Goal: Task Accomplishment & Management: Manage account settings

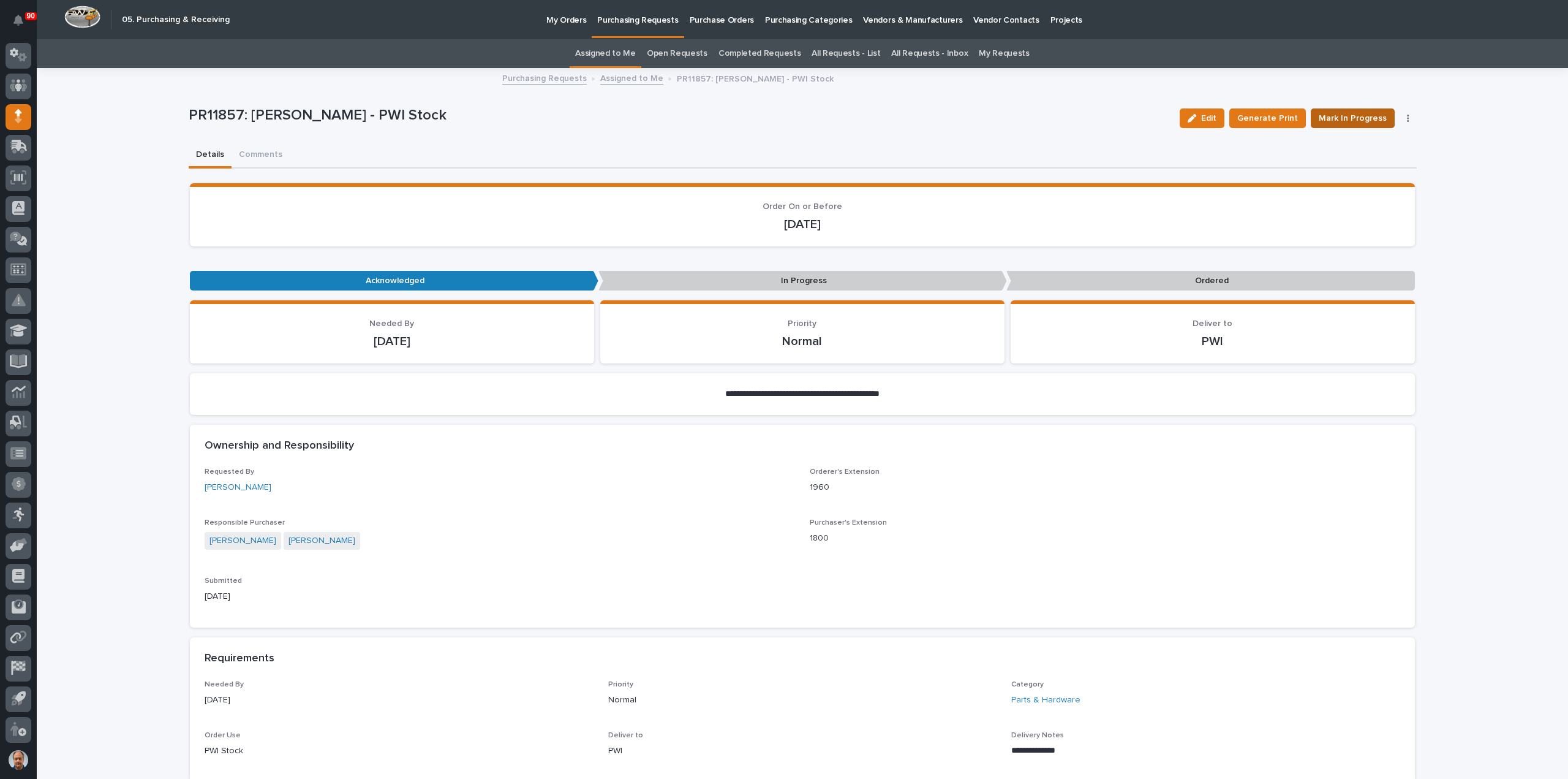
click at [1364, 115] on span "Mark In Progress" at bounding box center [1352, 117] width 67 height 15
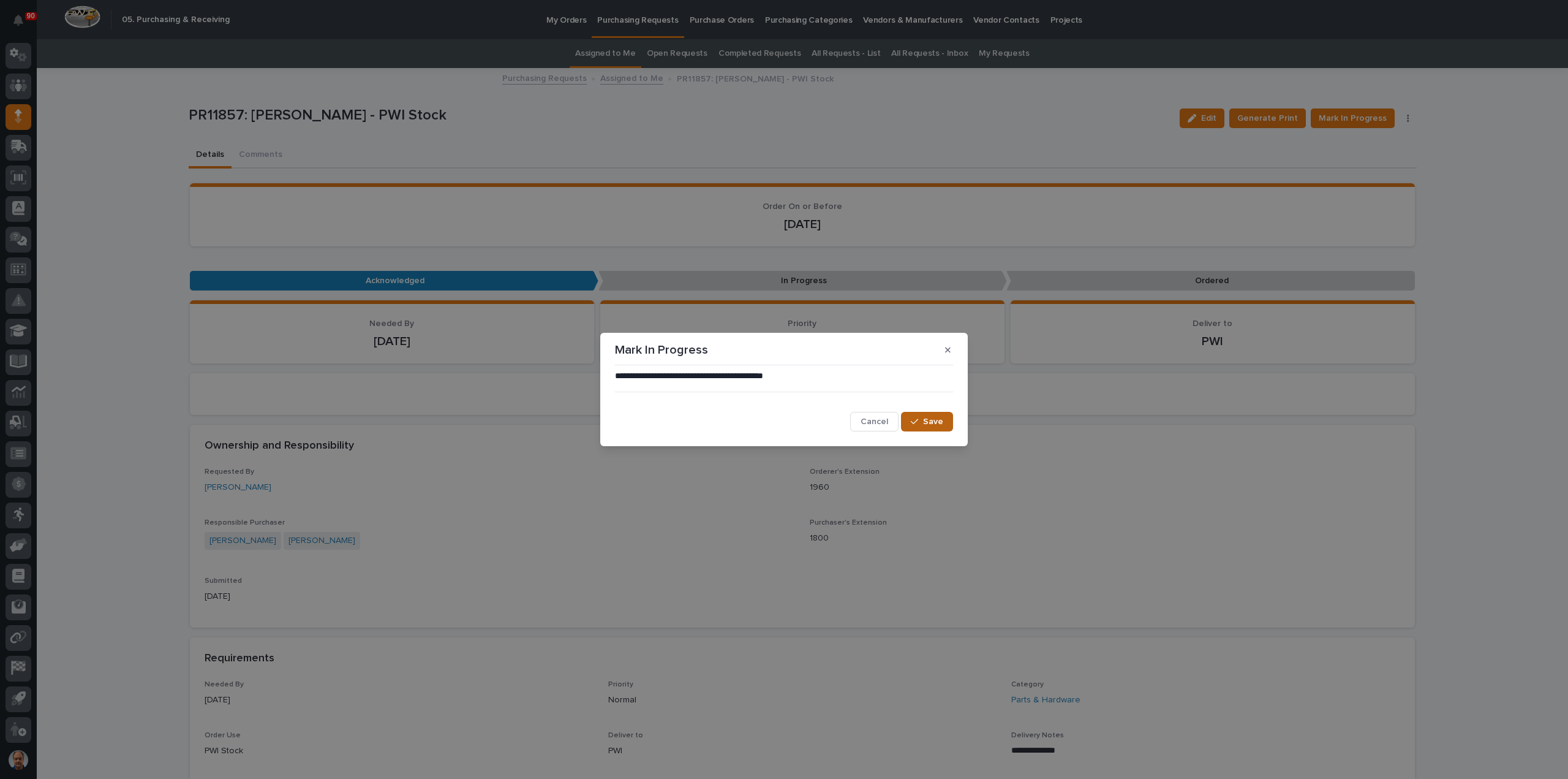
click at [941, 419] on span "Save" at bounding box center [932, 421] width 21 height 11
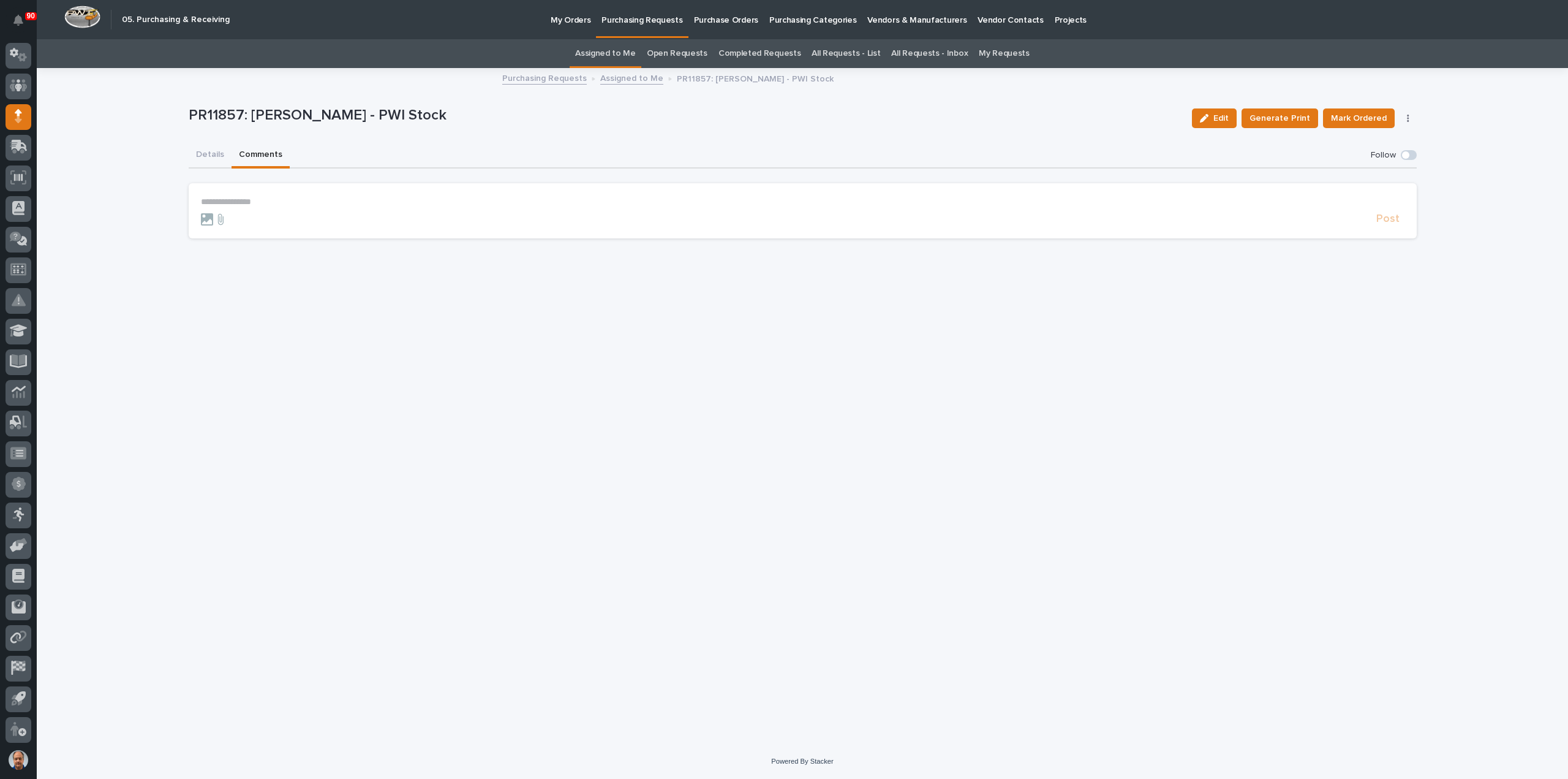
click at [249, 153] on button "Comments" at bounding box center [260, 156] width 58 height 25
click at [223, 201] on p "**********" at bounding box center [802, 202] width 1203 height 11
click at [1384, 219] on span "Post" at bounding box center [1388, 224] width 23 height 14
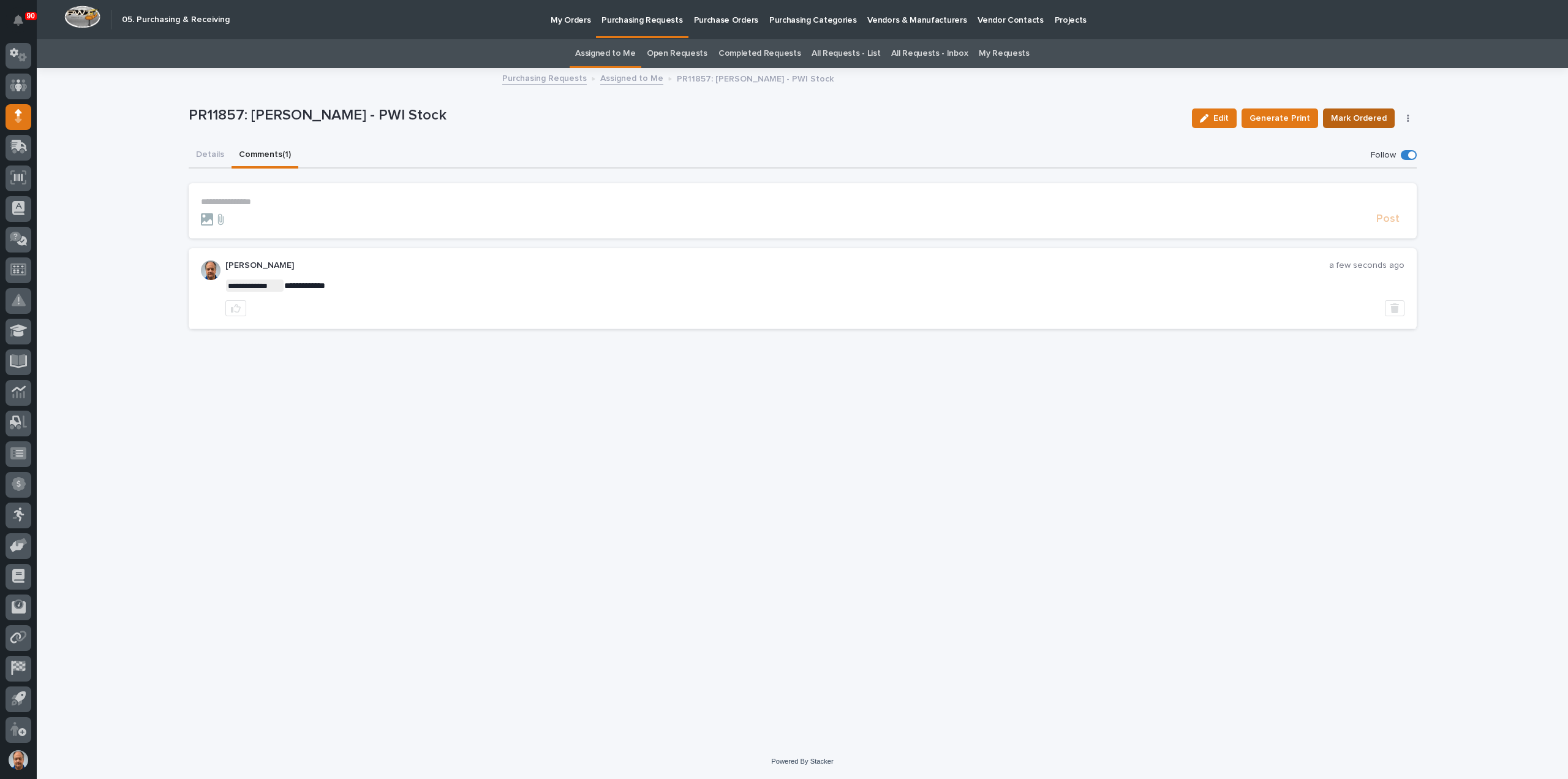
click at [1364, 115] on span "Mark Ordered" at bounding box center [1358, 117] width 56 height 15
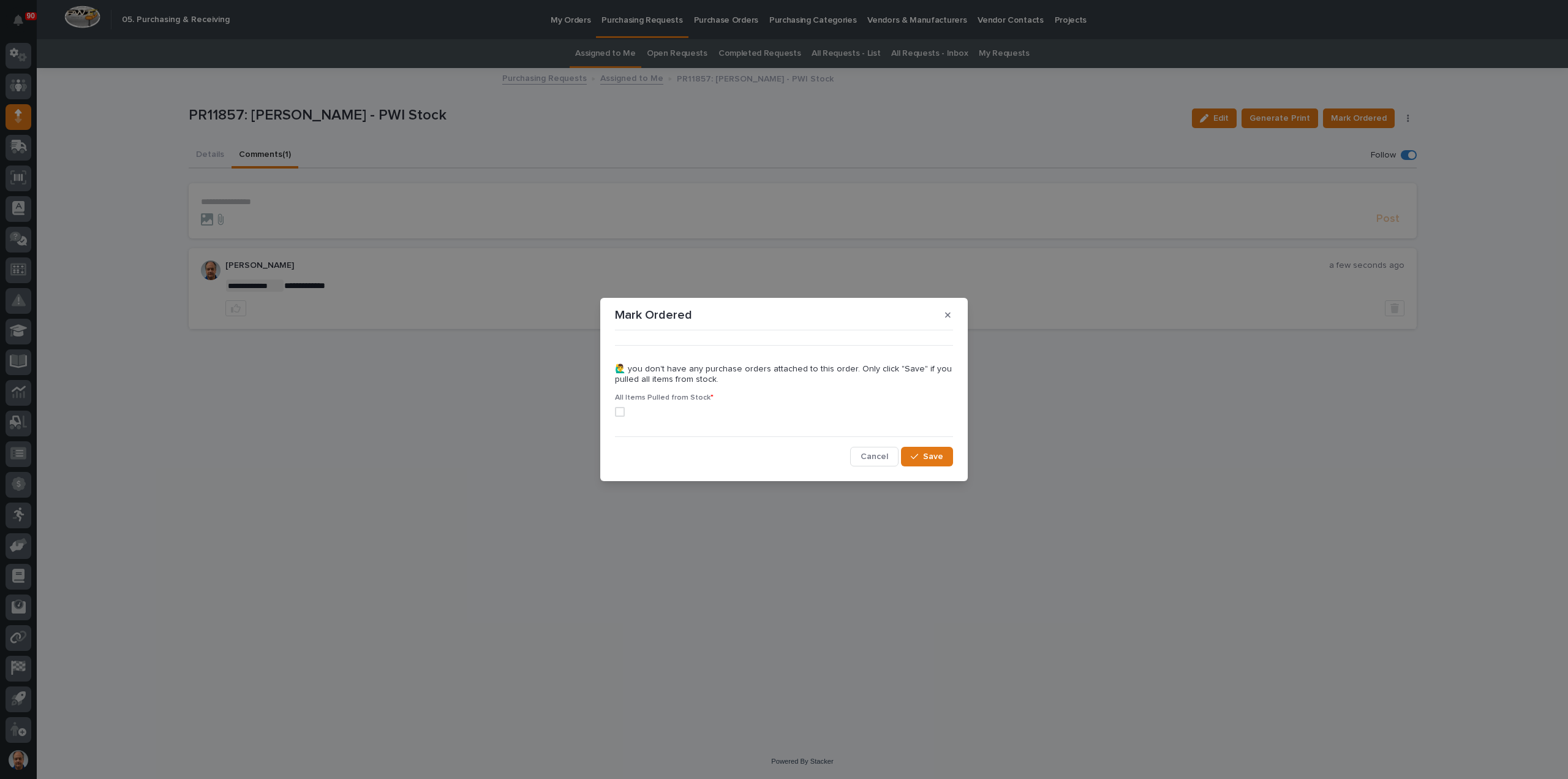
click at [616, 407] on span at bounding box center [620, 412] width 10 height 10
click at [941, 455] on span "Save" at bounding box center [932, 456] width 21 height 11
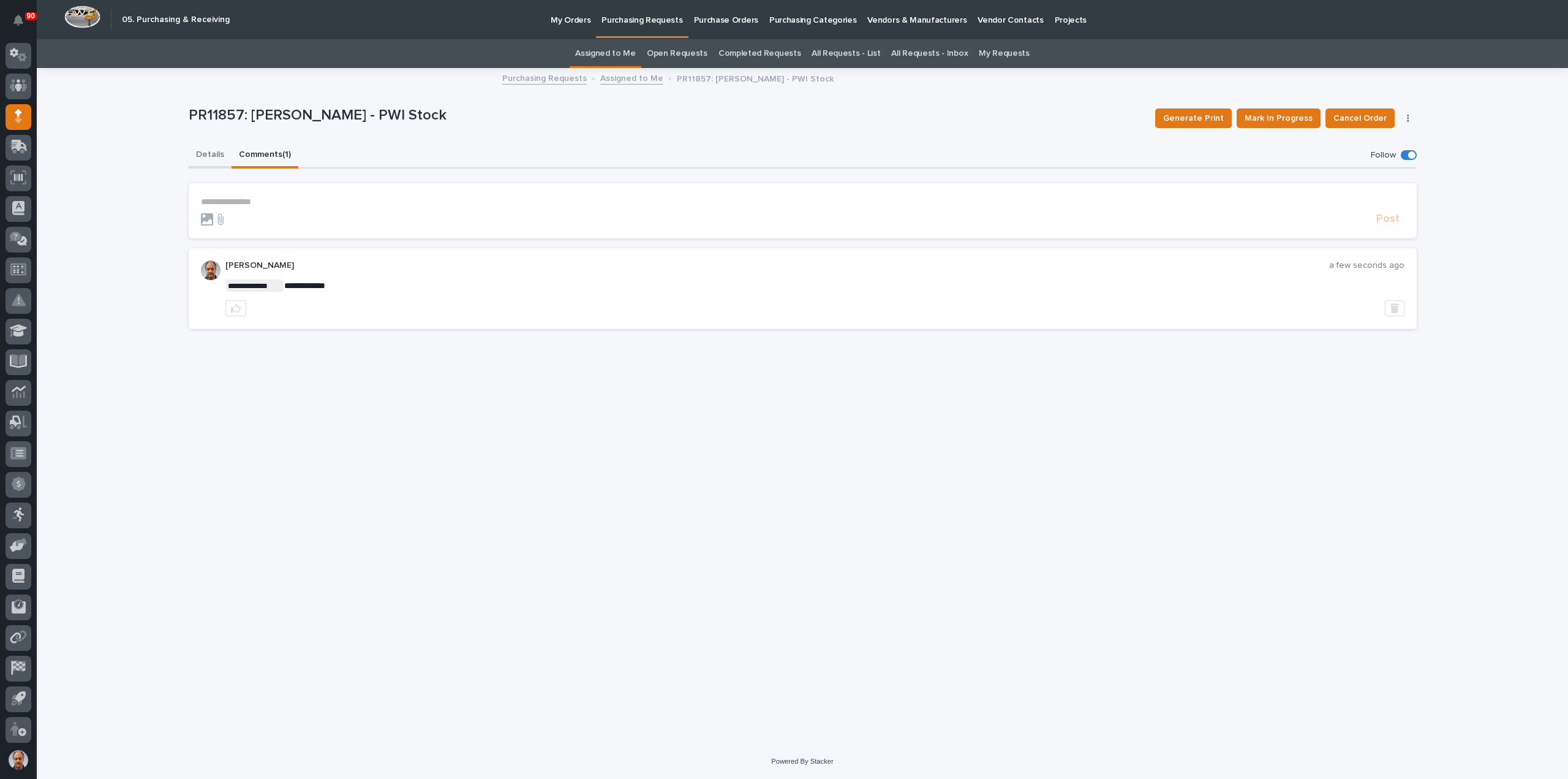
click at [201, 154] on button "Details" at bounding box center [210, 156] width 43 height 25
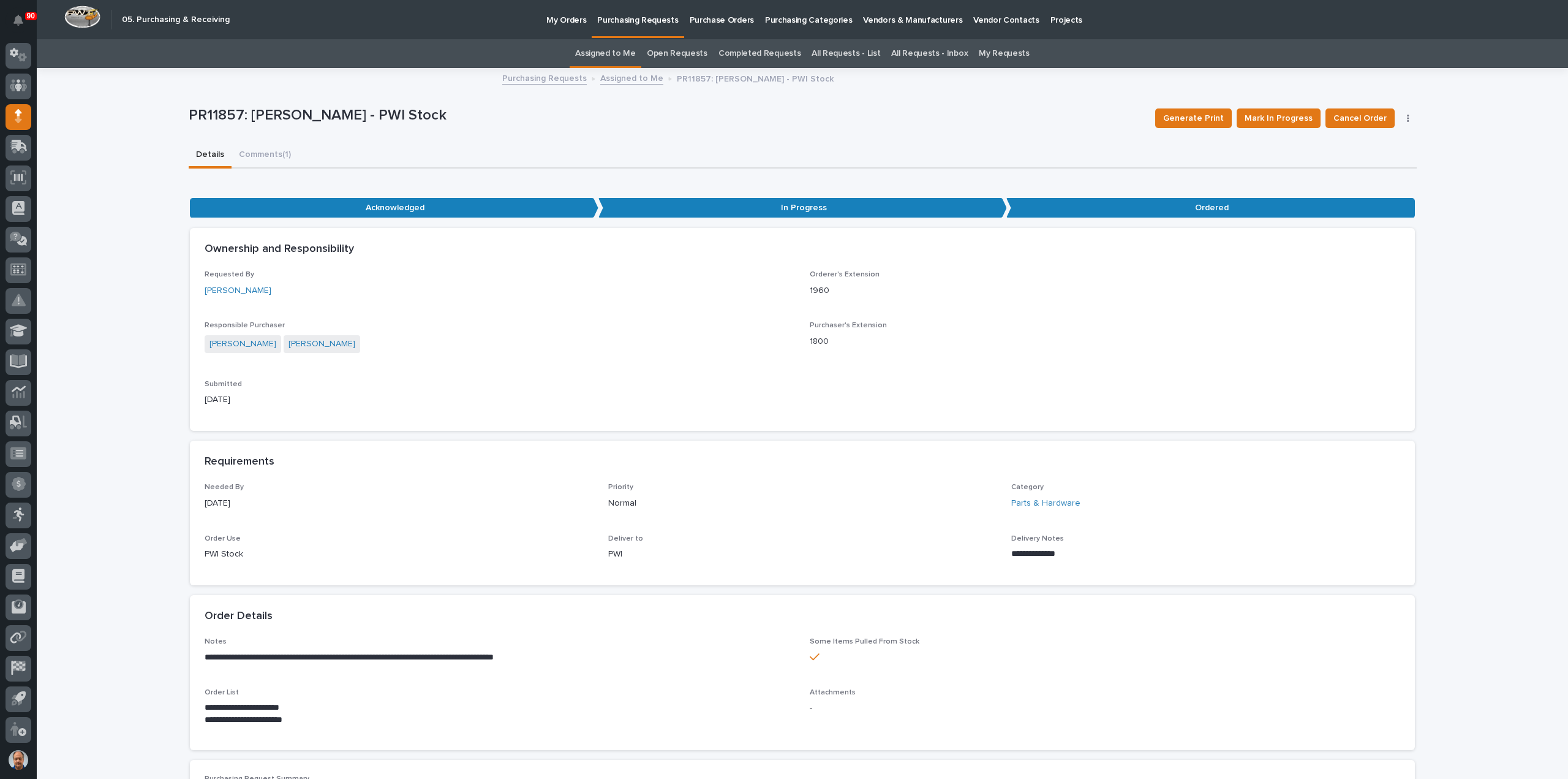
click at [644, 19] on p "Purchasing Requests" at bounding box center [637, 13] width 81 height 25
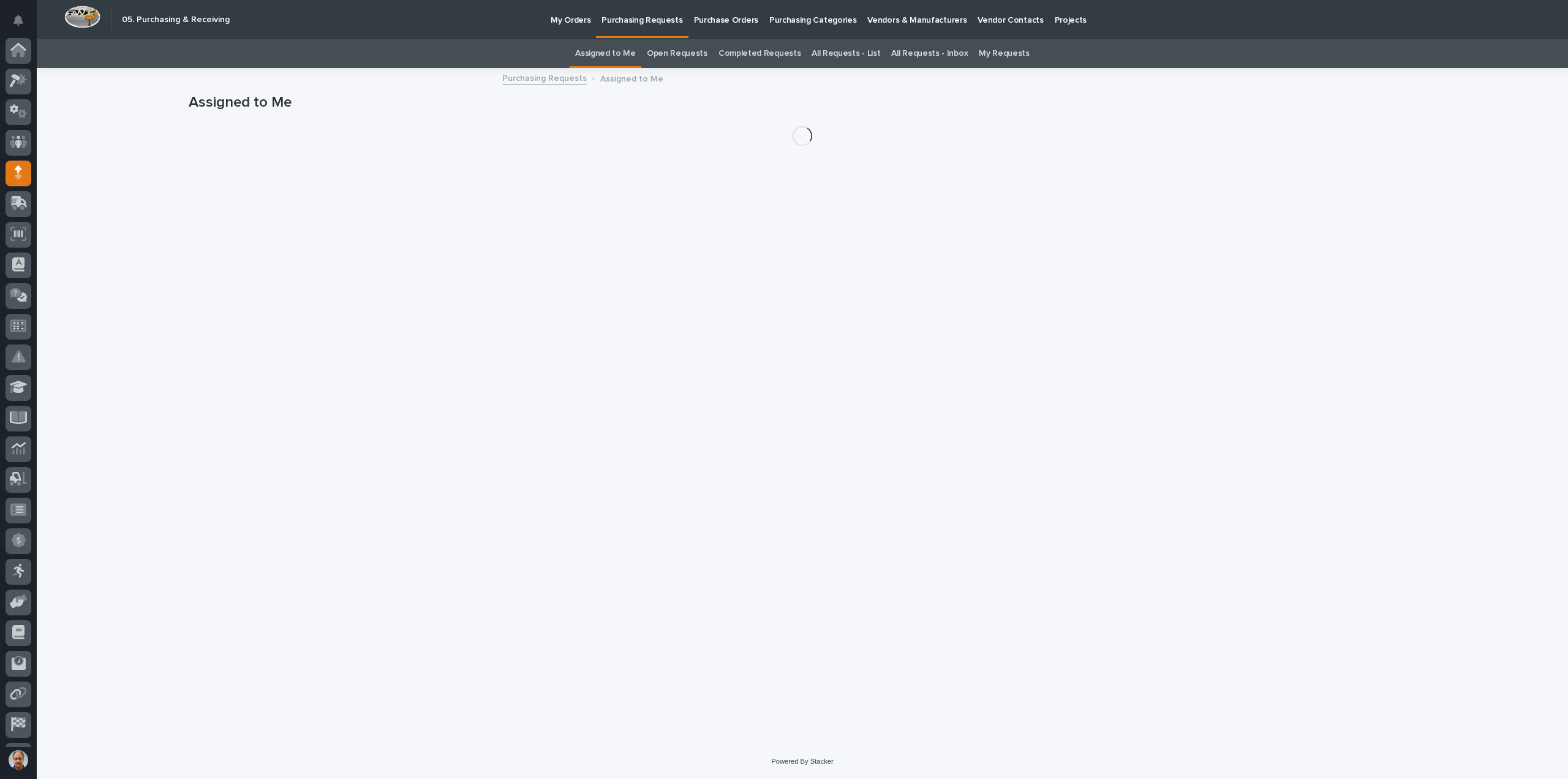
scroll to position [57, 0]
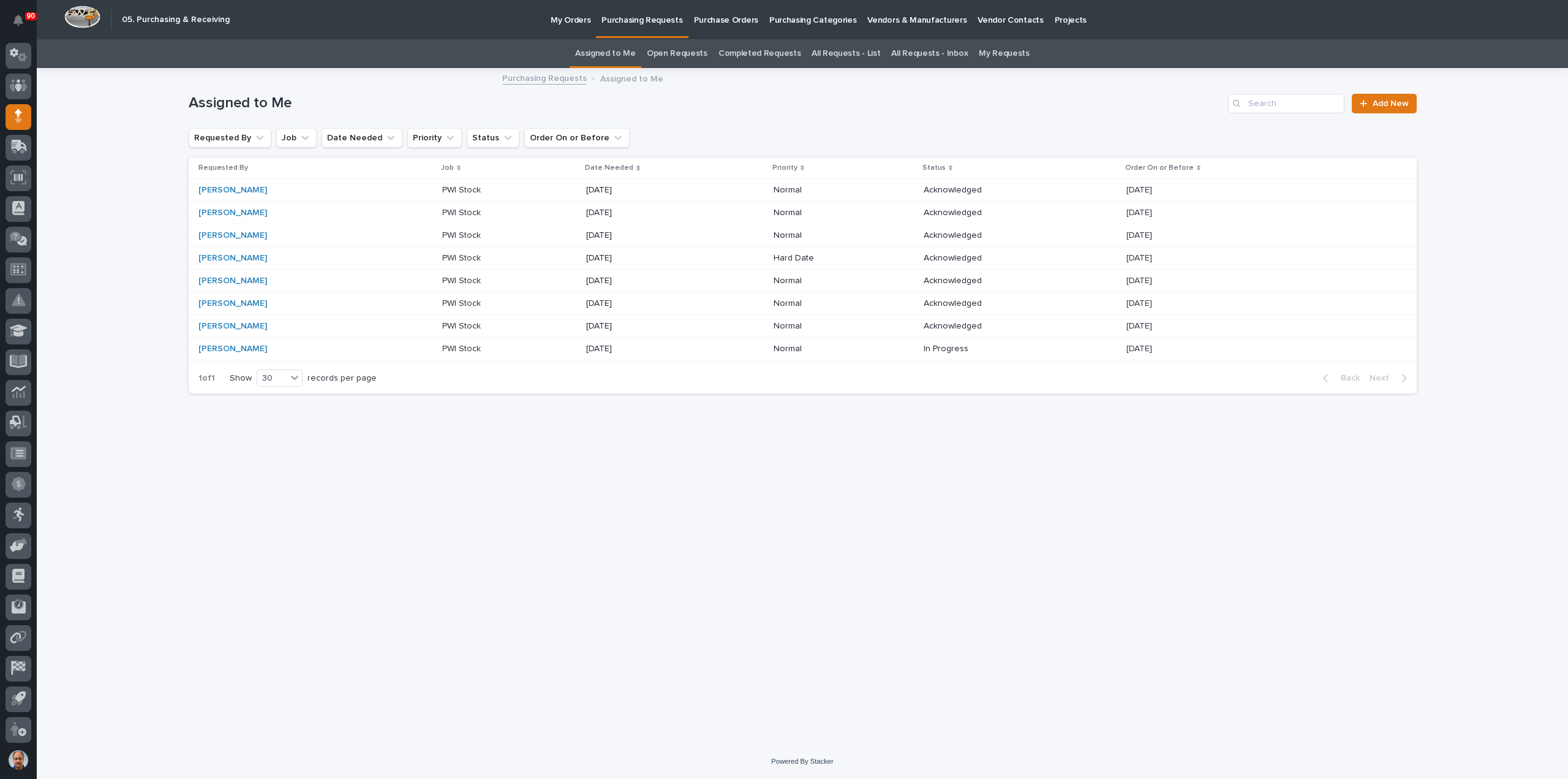
click at [470, 188] on p at bounding box center [493, 190] width 103 height 11
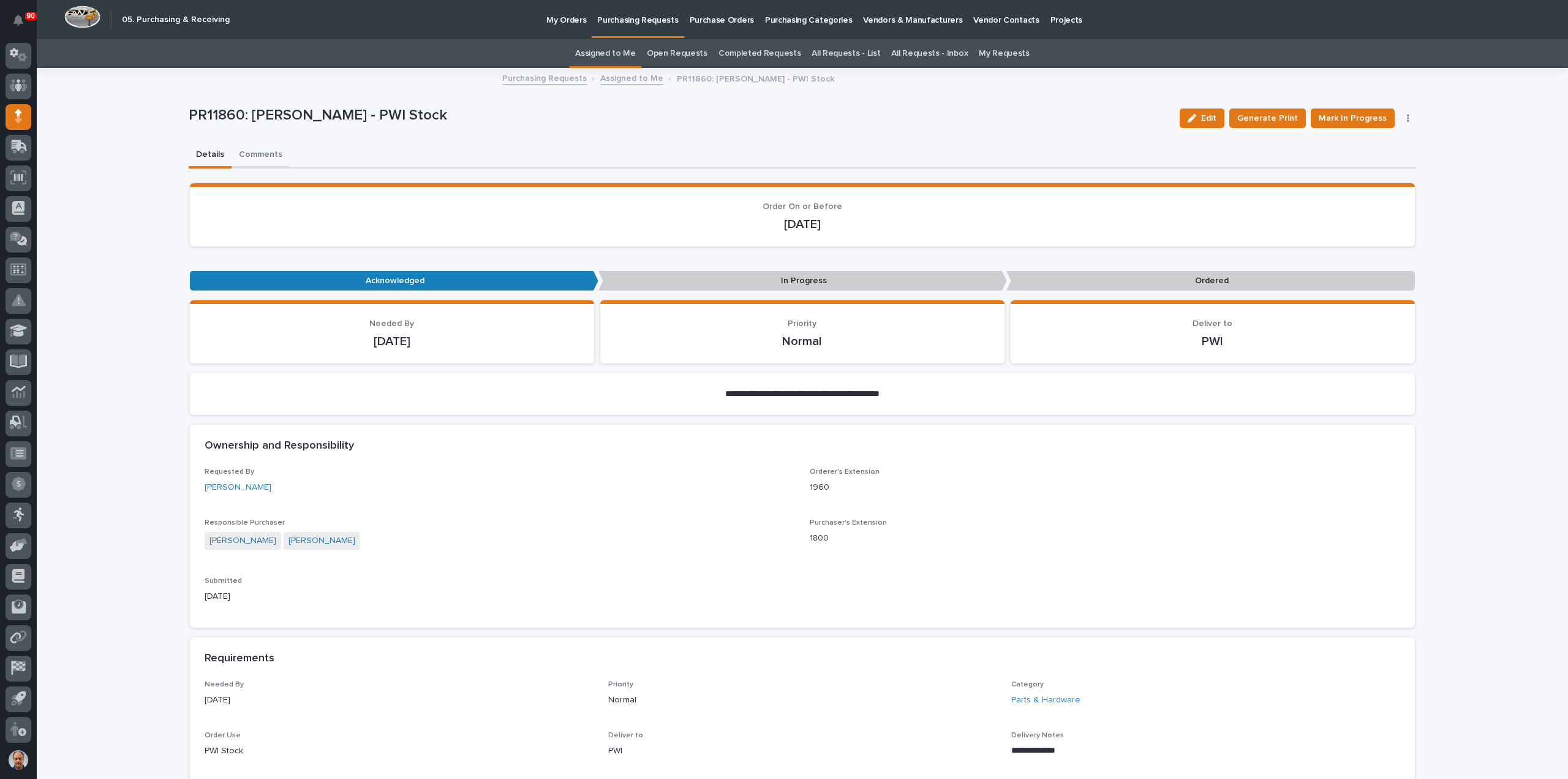
click at [264, 152] on button "Comments" at bounding box center [260, 156] width 58 height 25
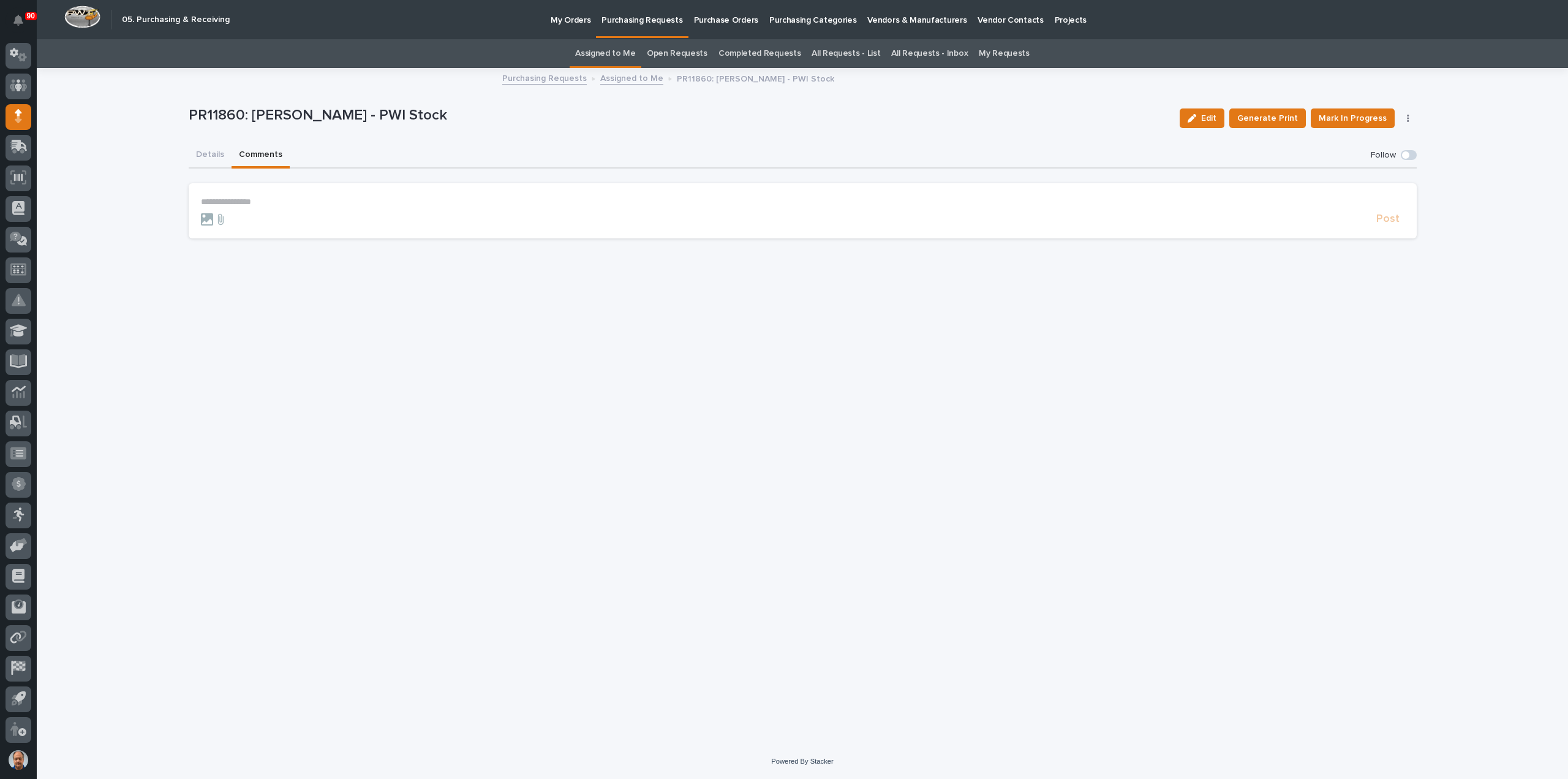
click at [238, 202] on p "**********" at bounding box center [802, 202] width 1203 height 11
click at [1386, 223] on span "Post" at bounding box center [1388, 224] width 23 height 14
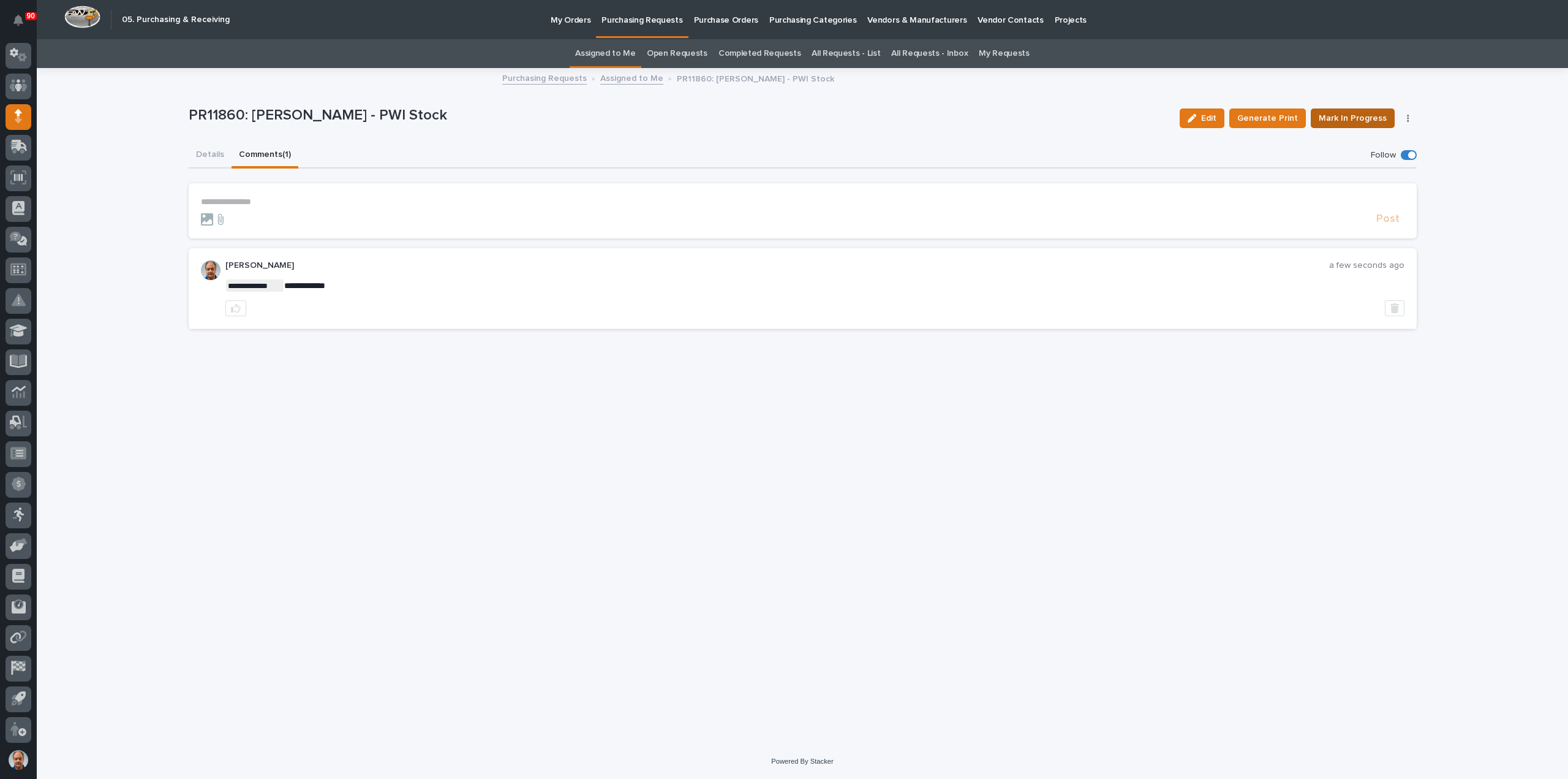
click at [1368, 115] on span "Mark In Progress" at bounding box center [1352, 117] width 67 height 15
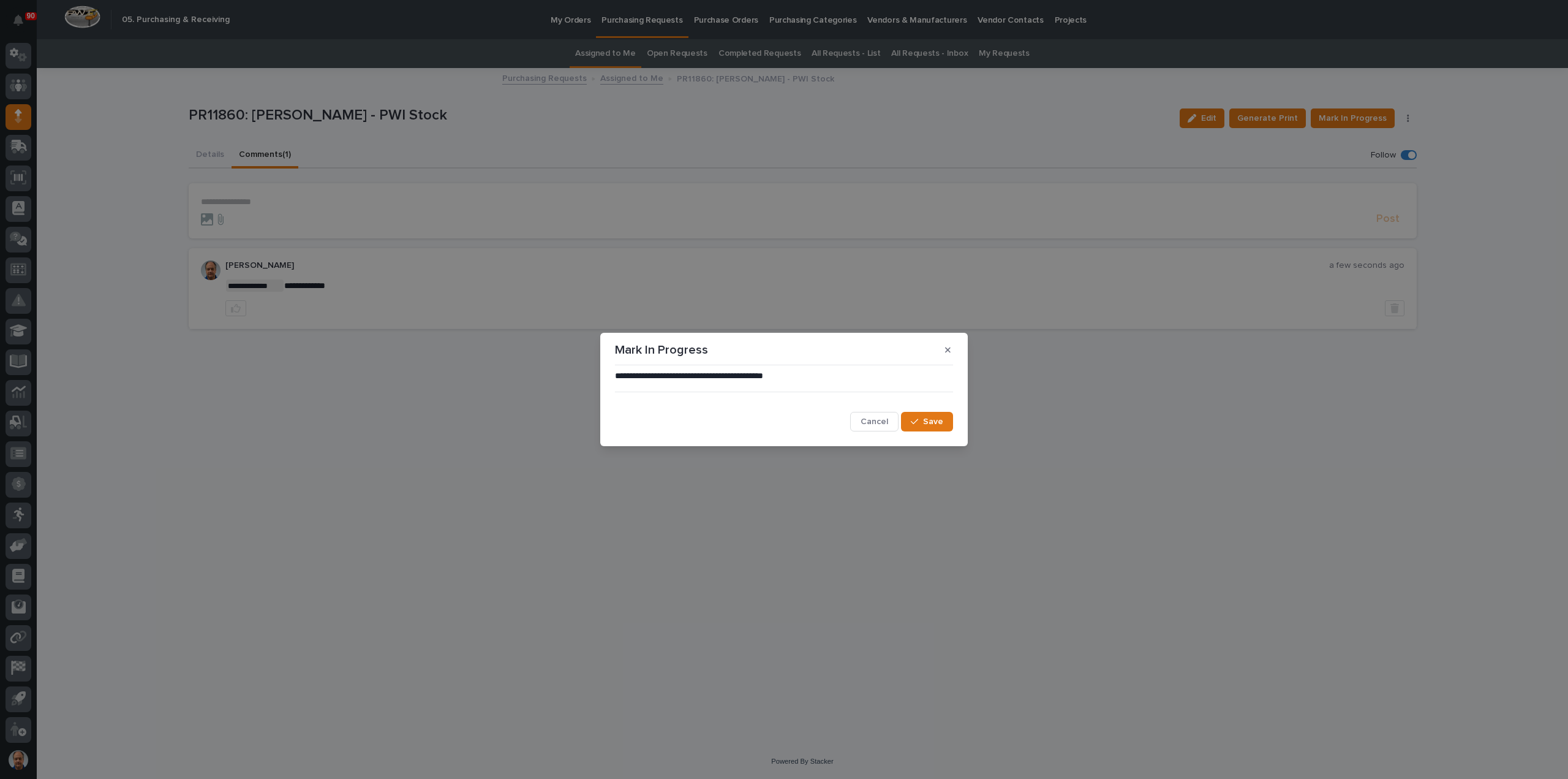
drag, startPoint x: 931, startPoint y: 424, endPoint x: 1016, endPoint y: 412, distance: 85.8
click at [931, 423] on span "Save" at bounding box center [932, 421] width 21 height 11
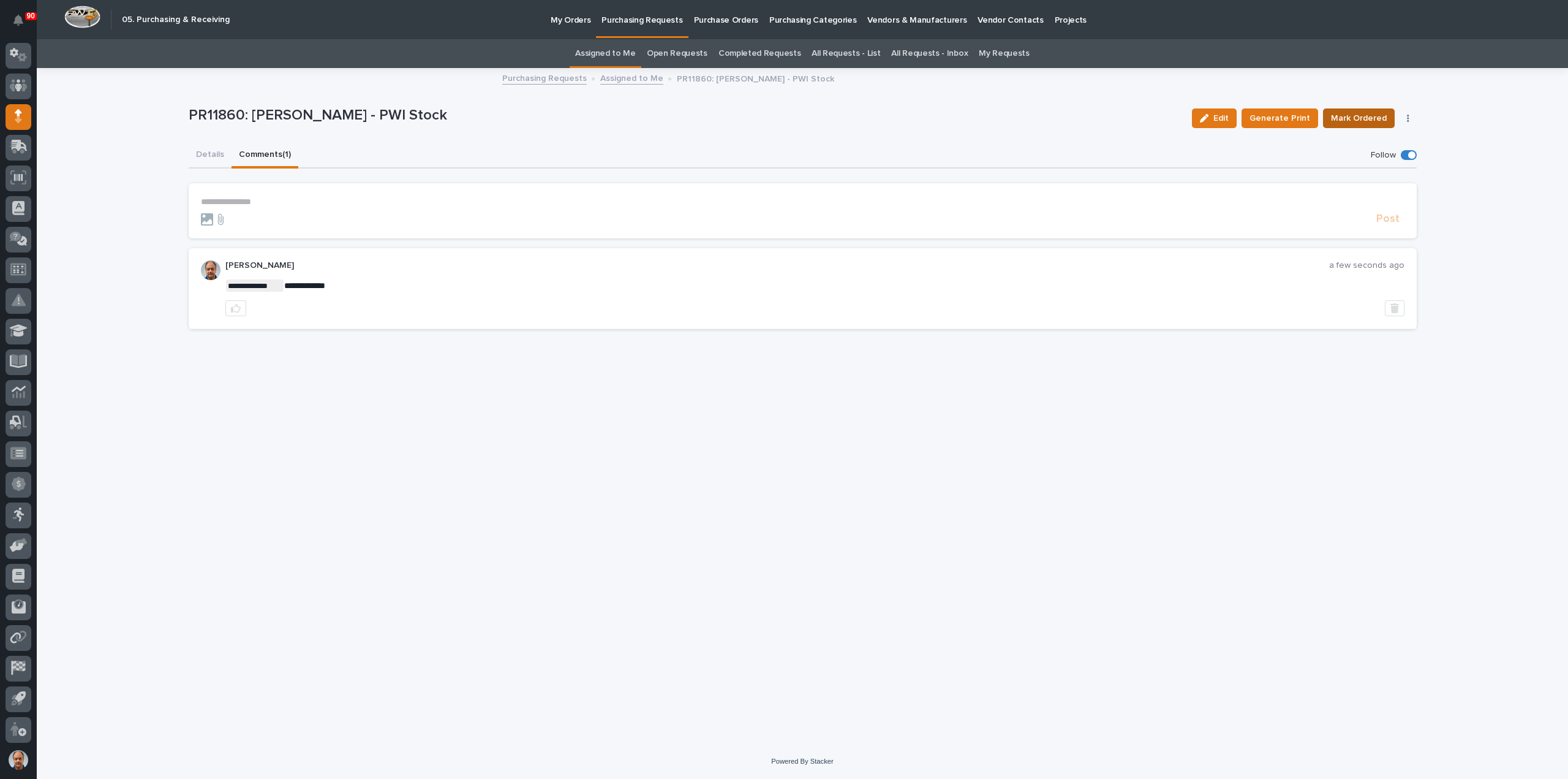
click at [1366, 115] on span "Mark Ordered" at bounding box center [1358, 117] width 56 height 15
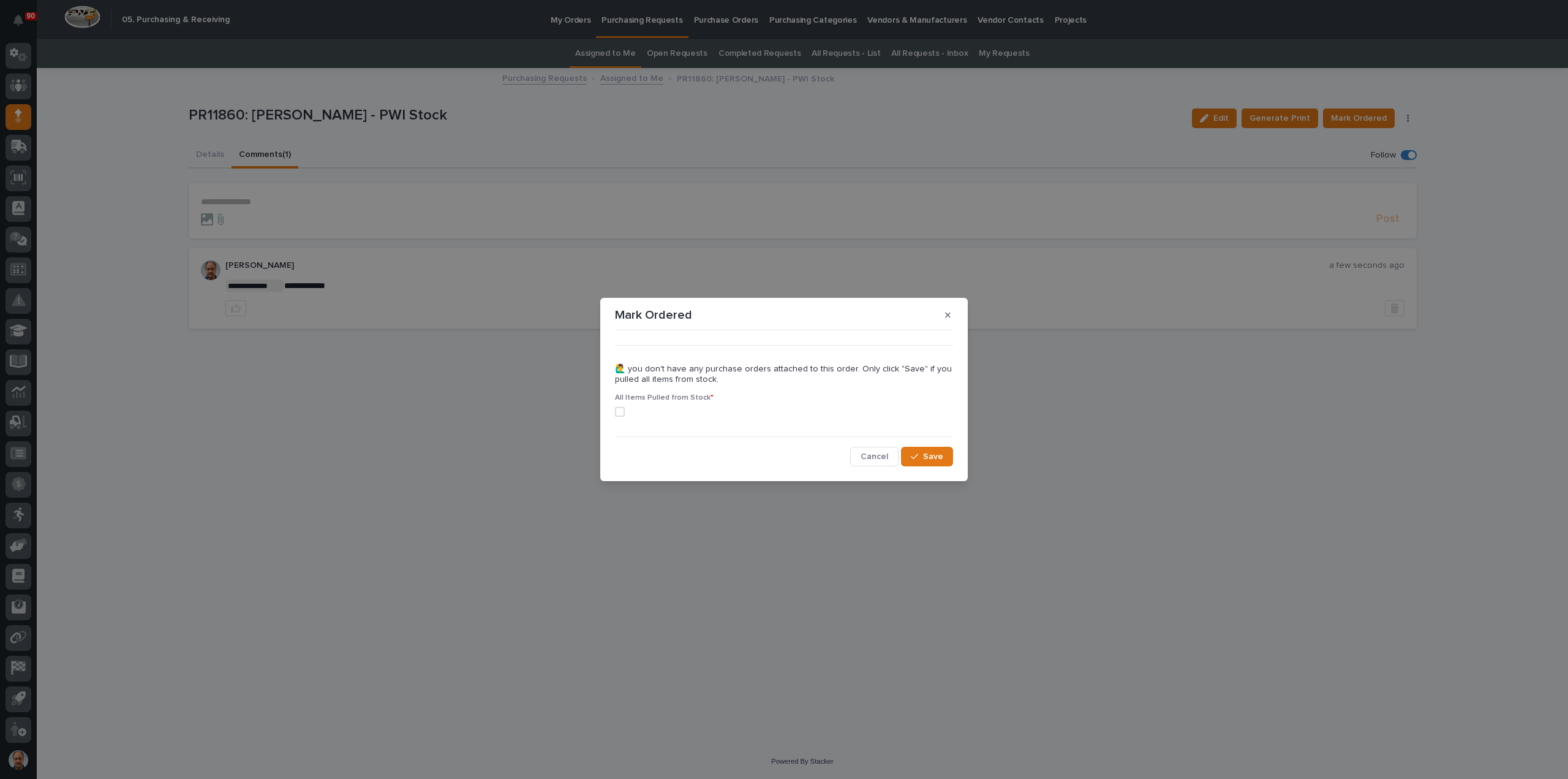
drag, startPoint x: 620, startPoint y: 407, endPoint x: 631, endPoint y: 414, distance: 13.0
click at [628, 412] on label at bounding box center [784, 412] width 338 height 10
click at [939, 452] on span "Save" at bounding box center [932, 456] width 21 height 11
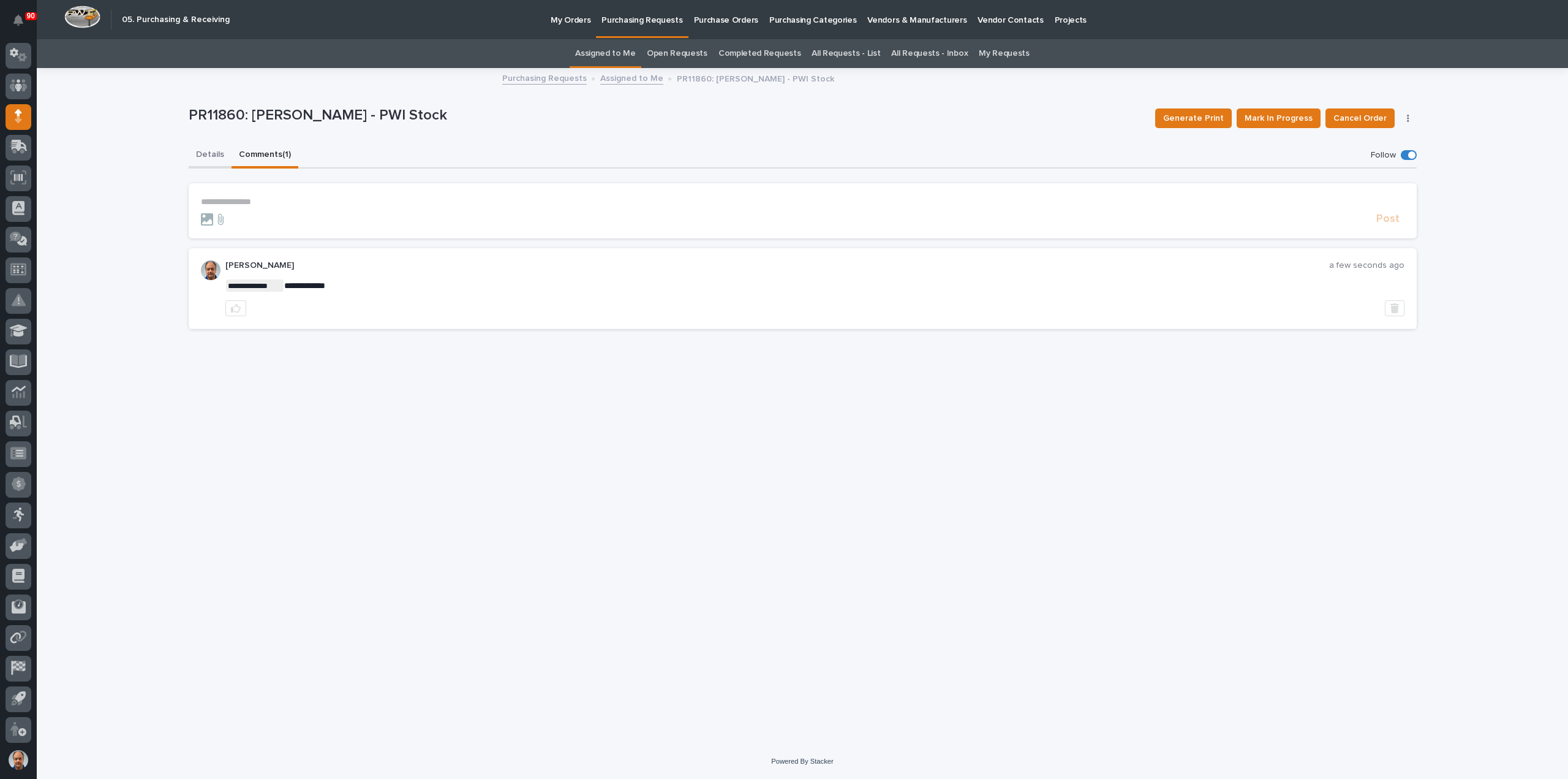
click at [205, 150] on button "Details" at bounding box center [210, 156] width 43 height 25
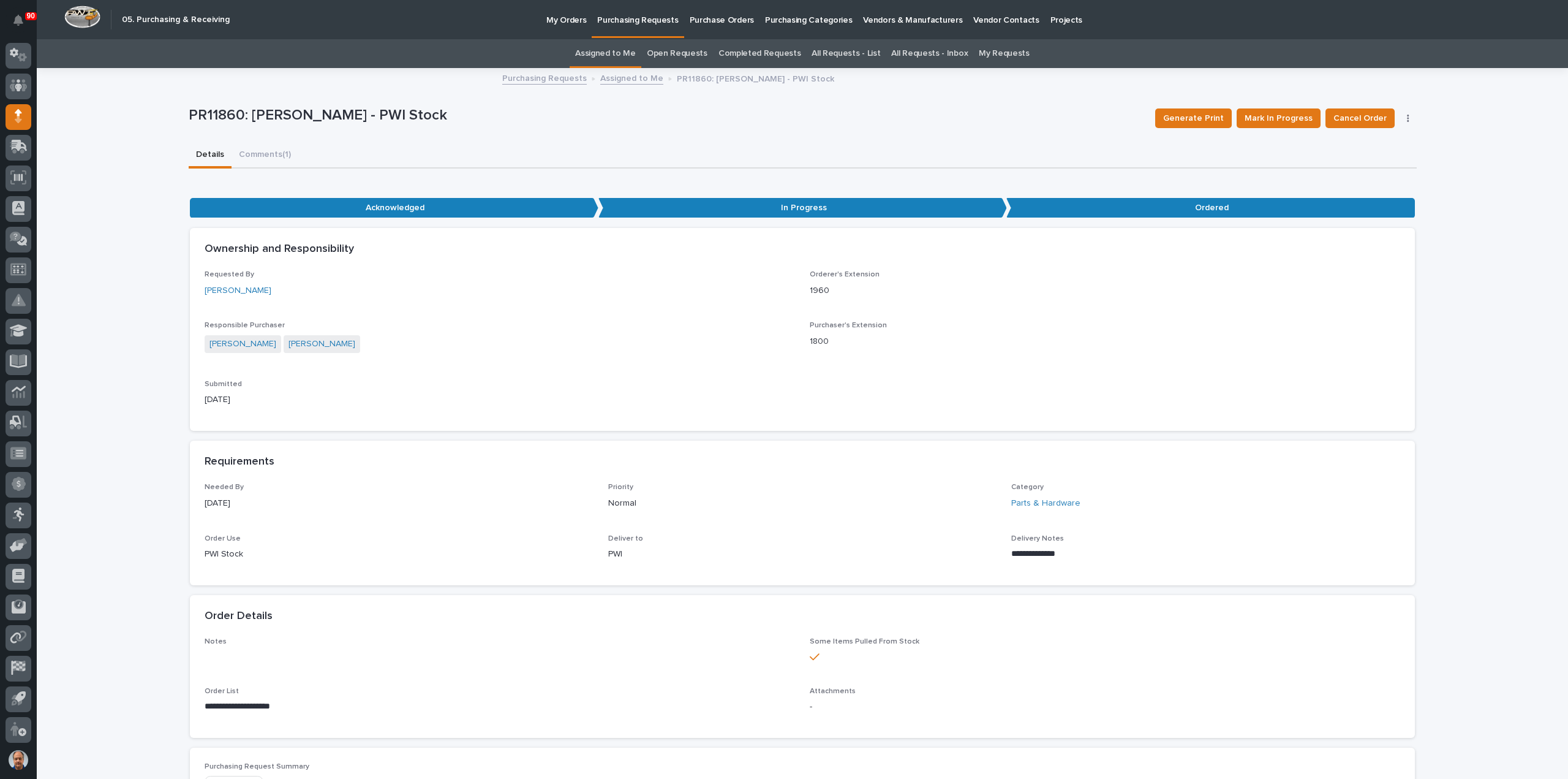
click at [642, 22] on p "Purchasing Requests" at bounding box center [637, 13] width 81 height 25
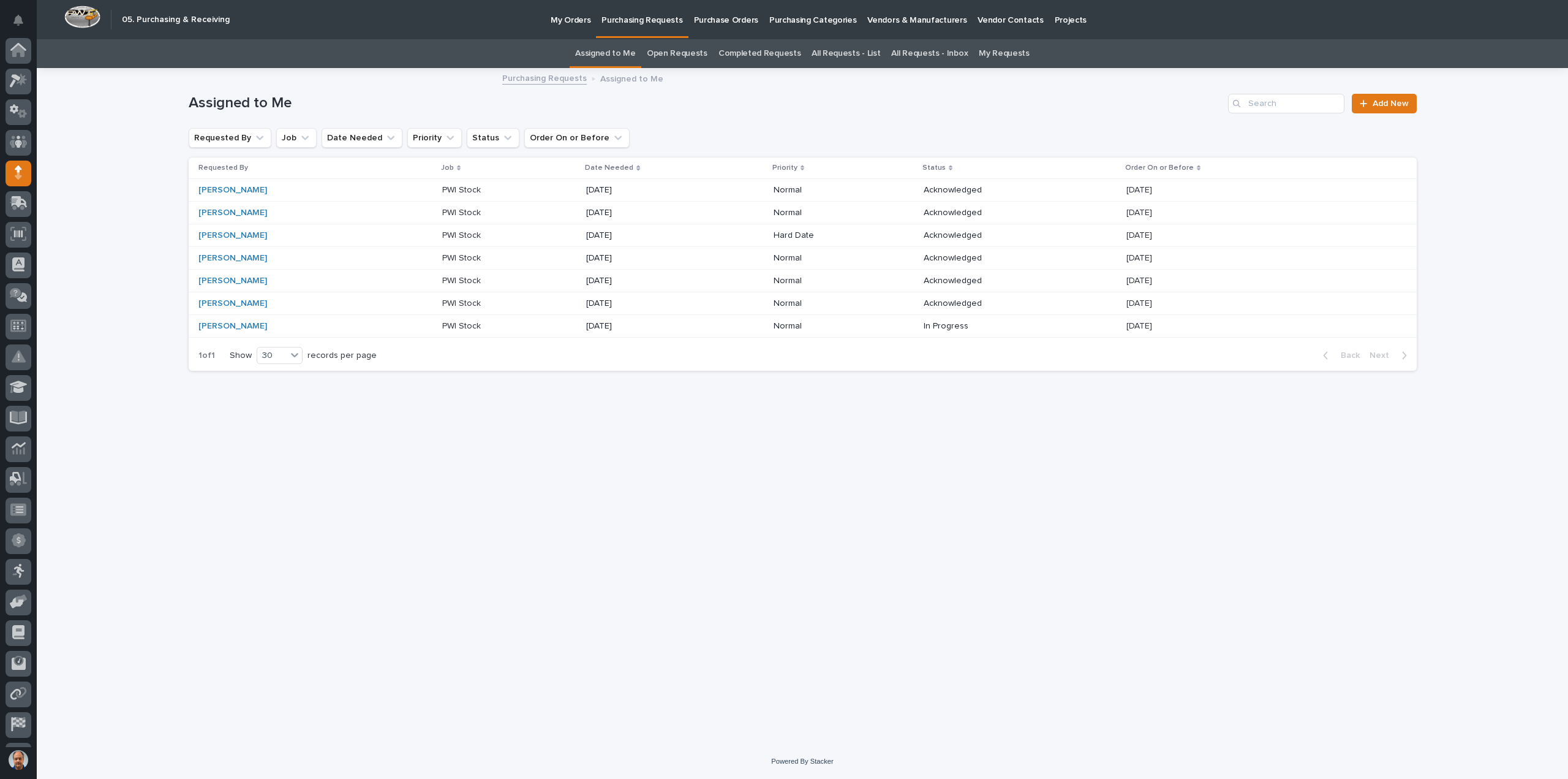
scroll to position [57, 0]
click at [448, 192] on p "PWI Stock" at bounding box center [463, 189] width 41 height 13
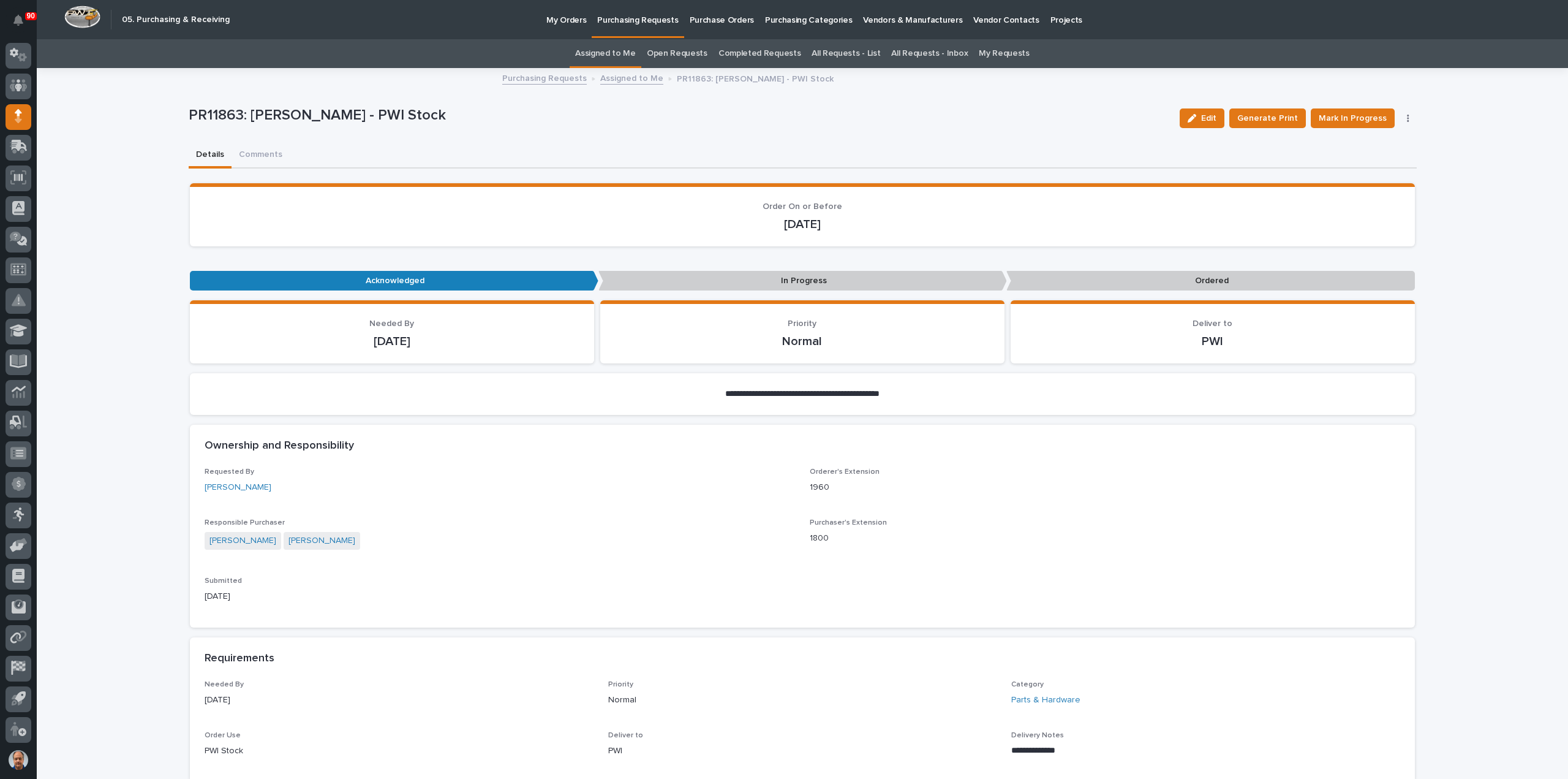
scroll to position [184, 0]
